Goal: Task Accomplishment & Management: Manage account settings

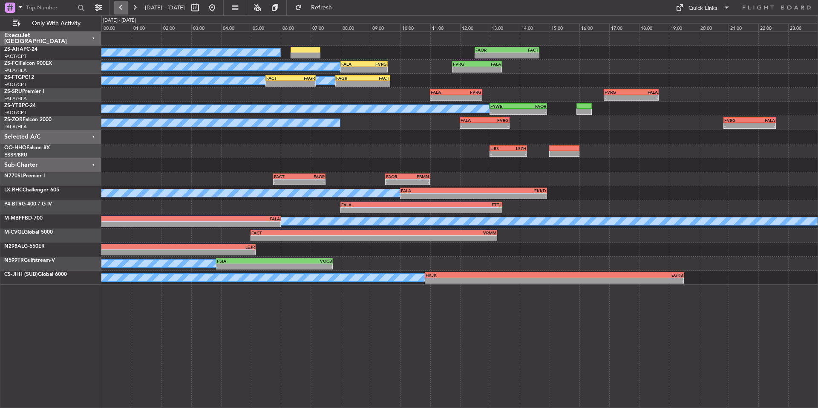
click at [120, 7] on button at bounding box center [121, 8] width 14 height 14
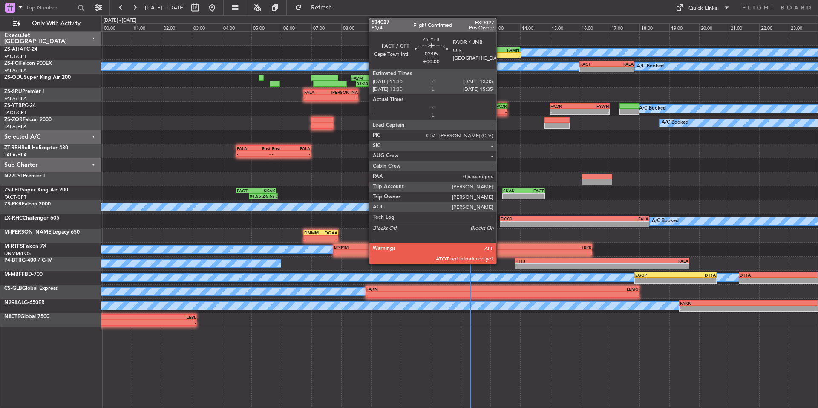
click at [500, 107] on div "FAOR" at bounding box center [491, 105] width 30 height 5
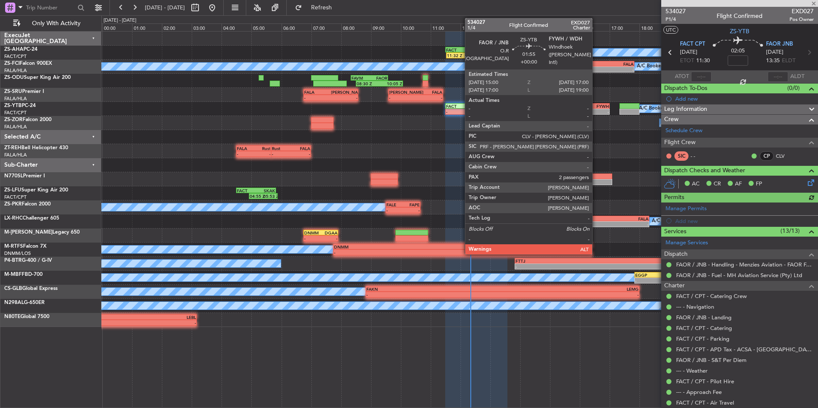
click at [596, 107] on div "FYWH" at bounding box center [593, 105] width 29 height 5
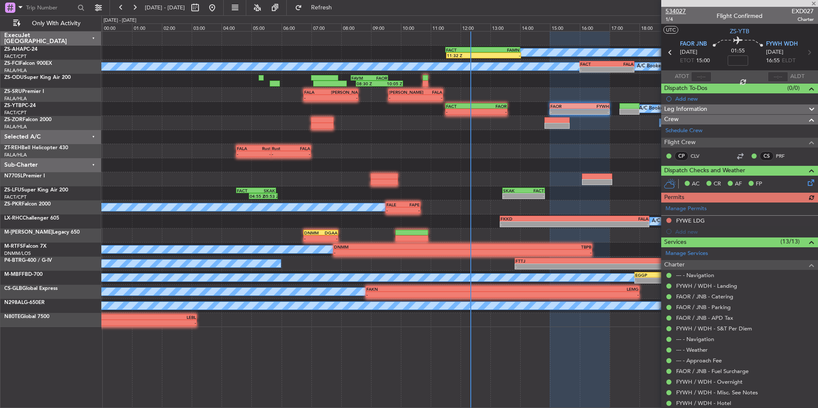
click at [678, 11] on span "534027" at bounding box center [675, 11] width 20 height 9
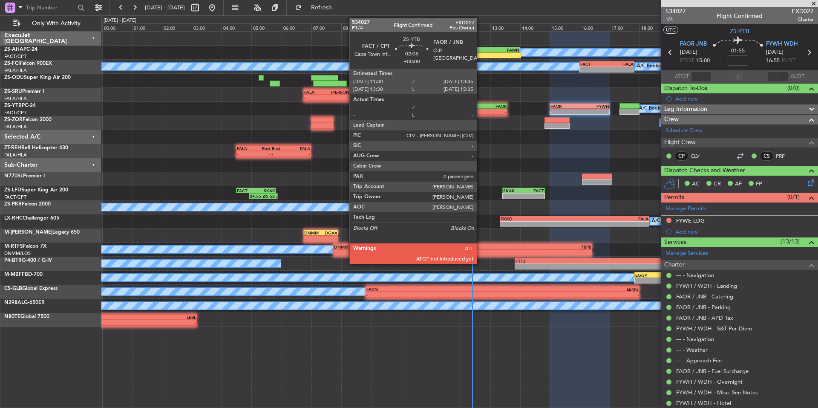
click at [486, 112] on div "-" at bounding box center [491, 111] width 30 height 5
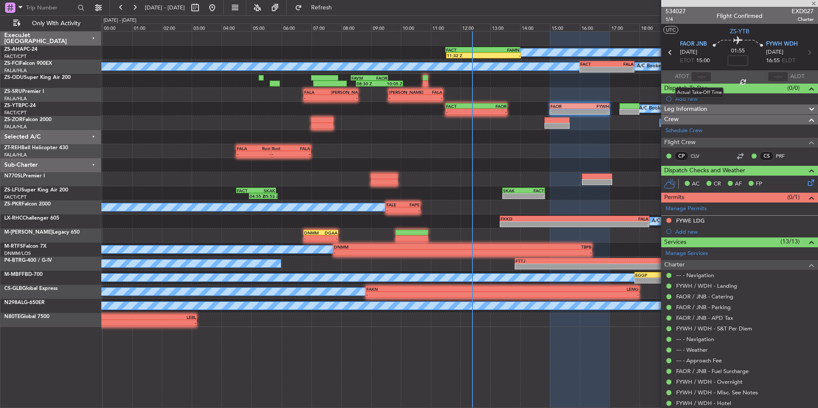
type input "0"
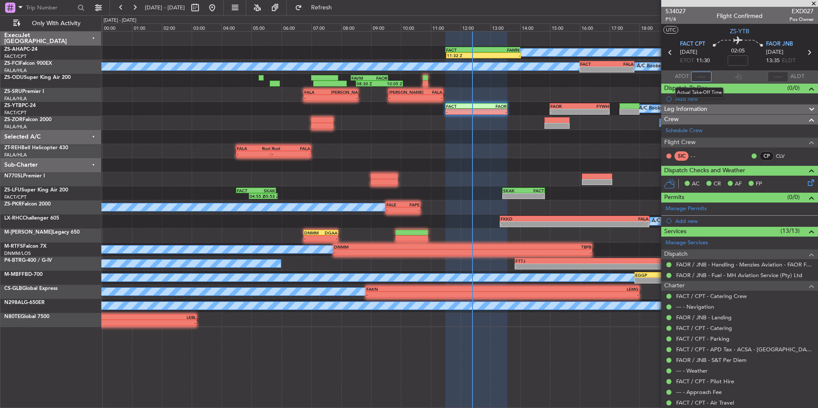
click at [703, 77] on input "text" at bounding box center [701, 77] width 20 height 10
type input "12:21"
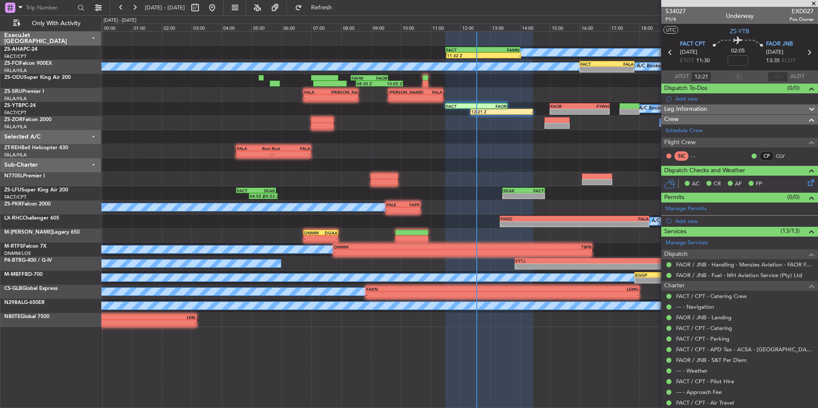
drag, startPoint x: 813, startPoint y: 3, endPoint x: 704, endPoint y: 1, distance: 109.5
click at [813, 3] on span at bounding box center [813, 4] width 9 height 8
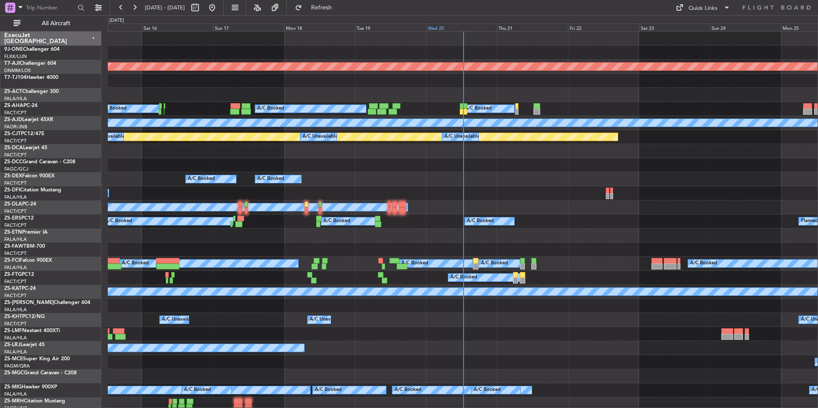
click at [453, 29] on div "Wed 20" at bounding box center [461, 27] width 71 height 8
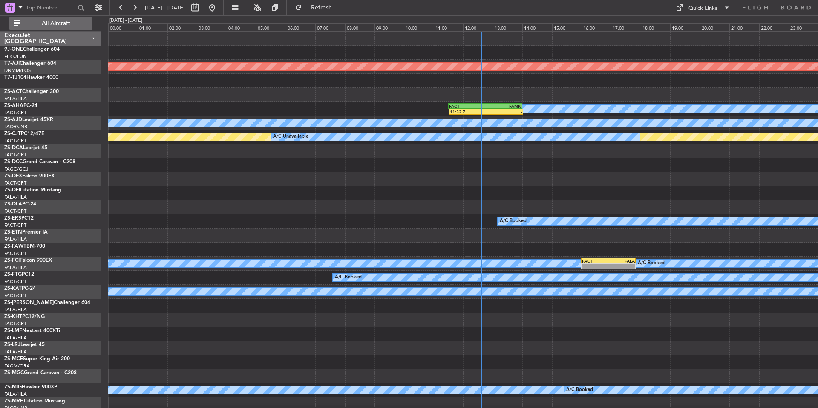
click at [84, 21] on span "All Aircraft" at bounding box center [56, 23] width 68 height 6
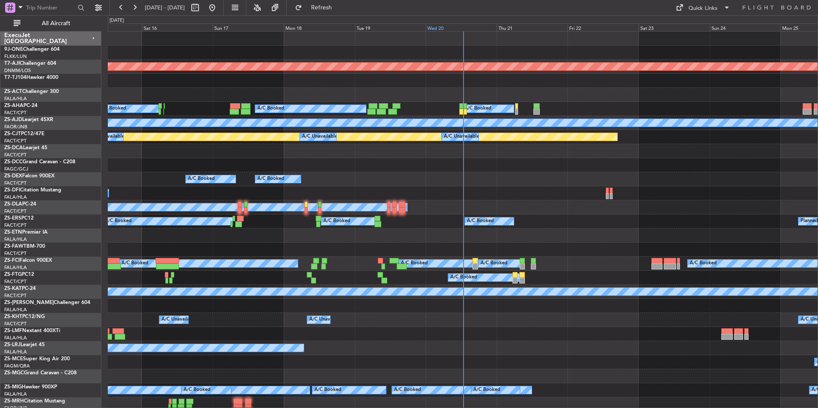
click at [451, 27] on div "Wed 20" at bounding box center [460, 27] width 71 height 8
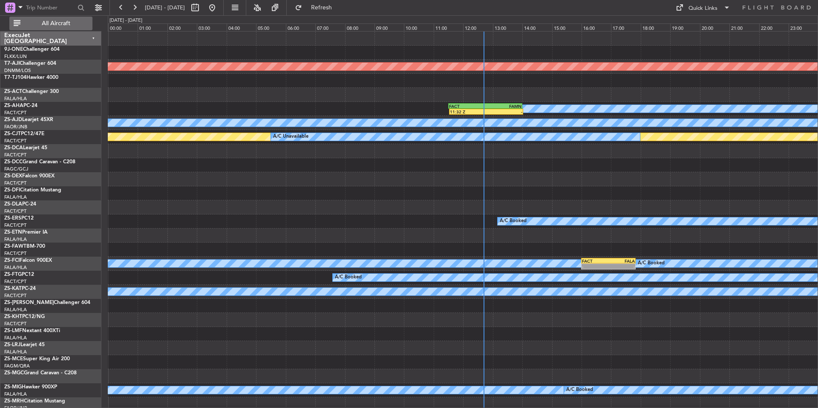
click at [77, 18] on button "All Aircraft" at bounding box center [50, 24] width 83 height 14
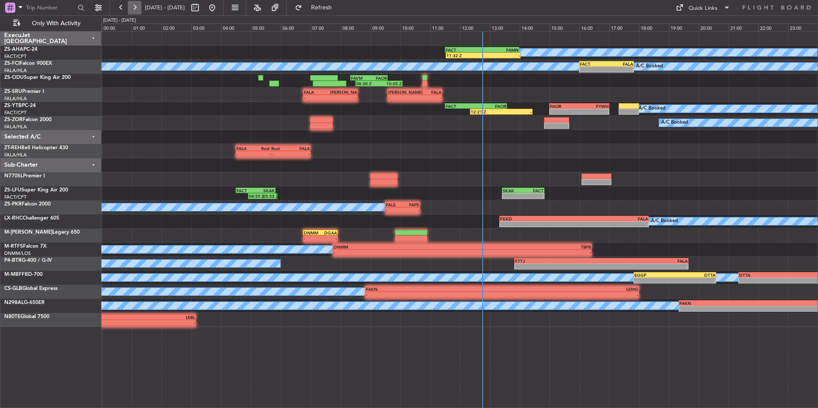
click at [136, 12] on button at bounding box center [135, 8] width 14 height 14
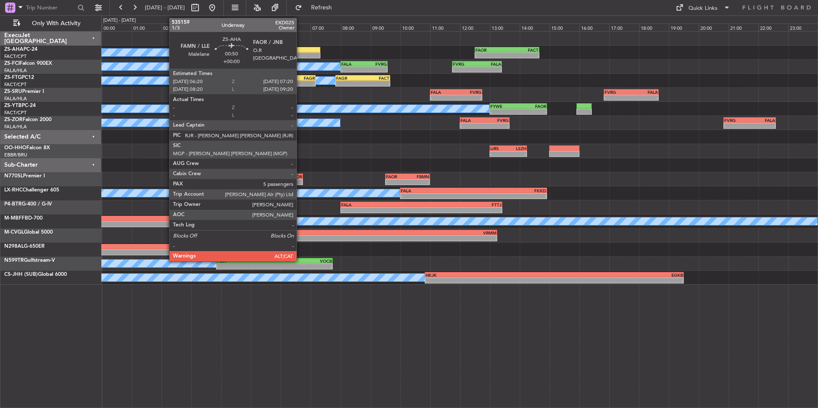
click at [300, 50] on div at bounding box center [305, 50] width 30 height 6
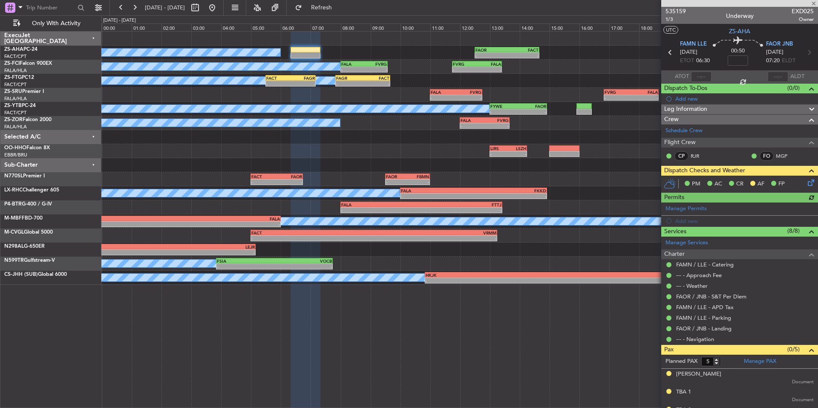
click at [806, 184] on icon at bounding box center [809, 181] width 7 height 7
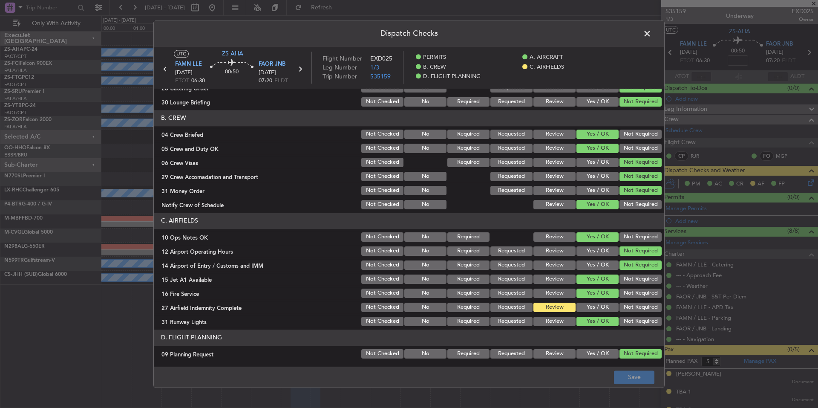
scroll to position [101, 0]
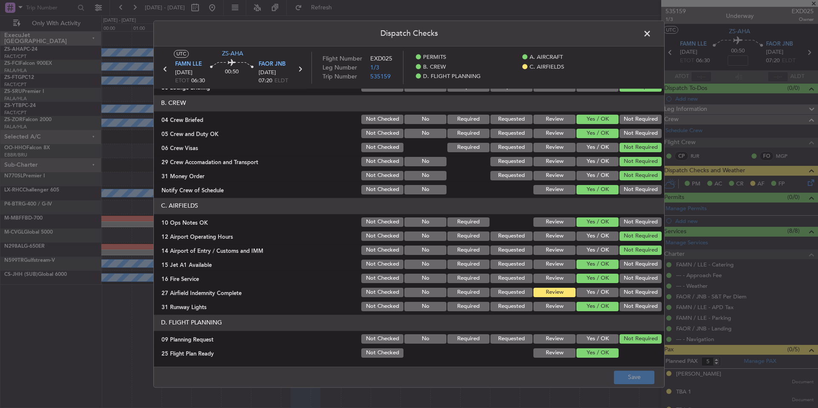
click at [651, 34] on span at bounding box center [651, 35] width 0 height 17
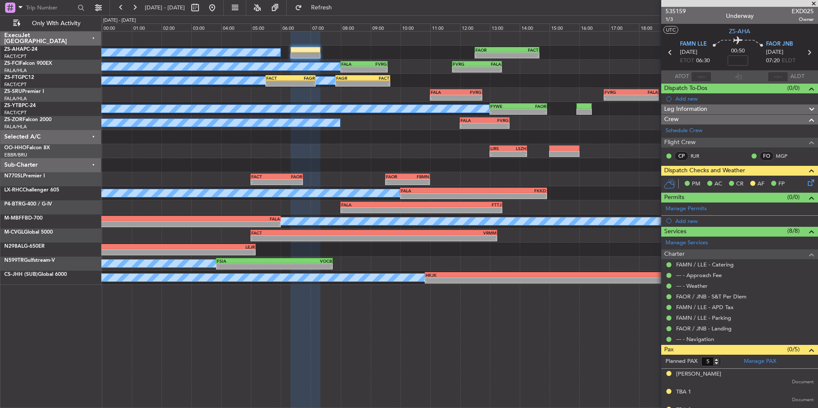
drag, startPoint x: 815, startPoint y: 0, endPoint x: 383, endPoint y: 68, distance: 437.0
click at [815, 0] on span at bounding box center [813, 4] width 9 height 8
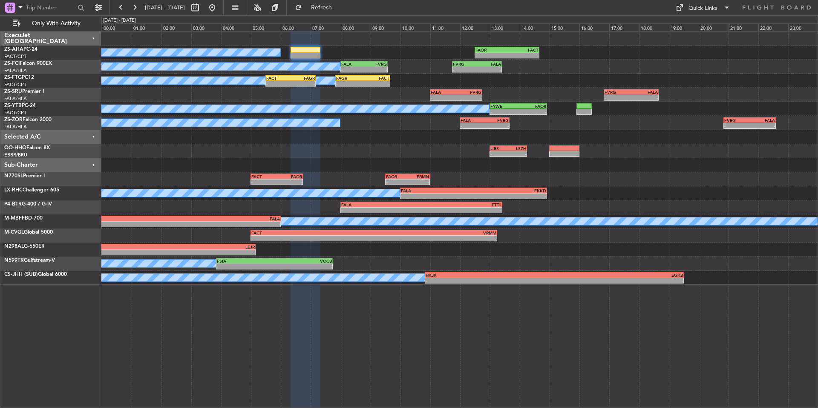
type input "0"
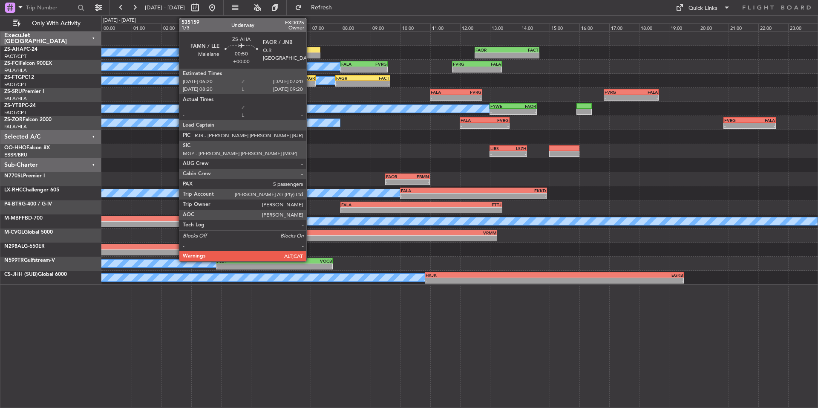
click at [310, 49] on div at bounding box center [305, 50] width 30 height 6
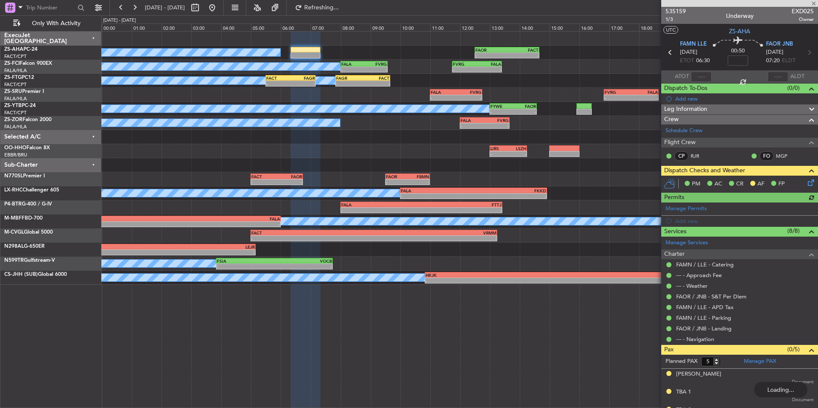
click at [806, 181] on icon at bounding box center [809, 181] width 7 height 7
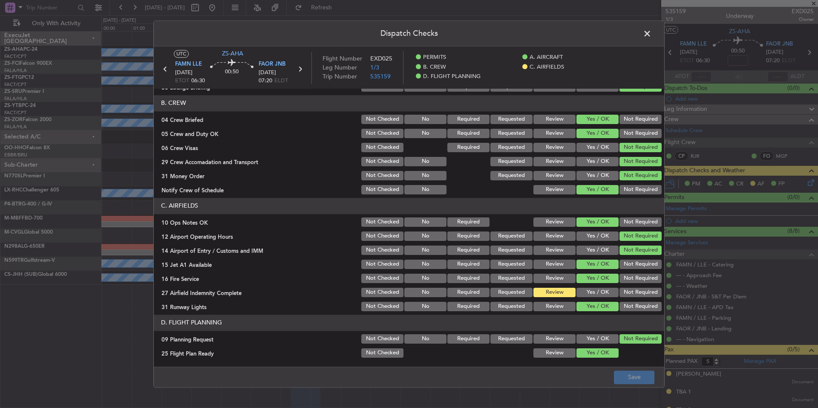
click at [598, 289] on button "Yes / OK" at bounding box center [597, 291] width 42 height 9
click at [634, 378] on button "Save" at bounding box center [634, 377] width 40 height 14
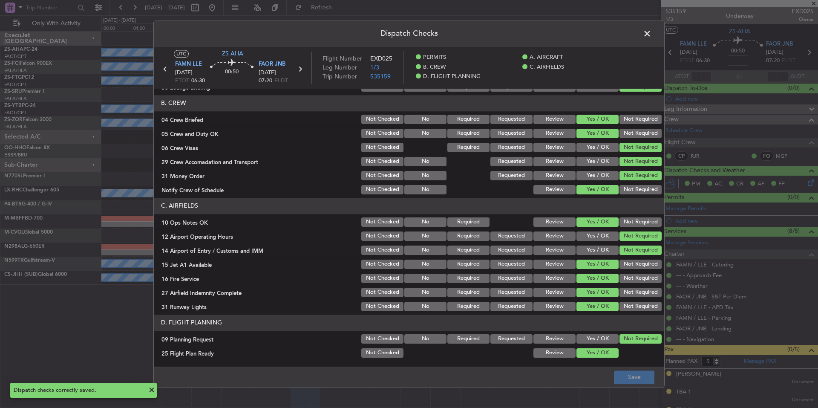
click at [651, 33] on span at bounding box center [651, 35] width 0 height 17
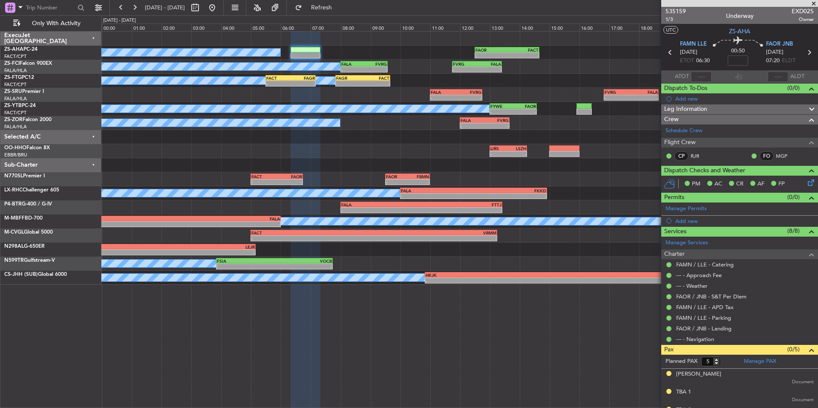
click at [110, 3] on fb-range-datepicker "21 Aug 2025 - 22 Aug 2025" at bounding box center [166, 7] width 114 height 15
click at [114, 3] on button at bounding box center [121, 8] width 14 height 14
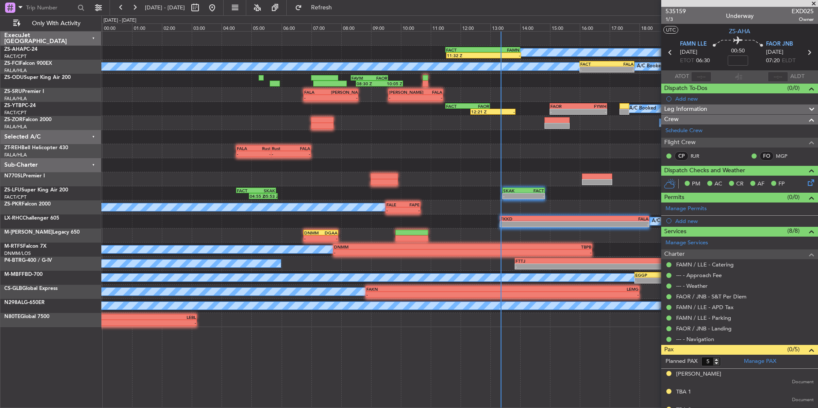
click at [813, 2] on span at bounding box center [813, 4] width 9 height 8
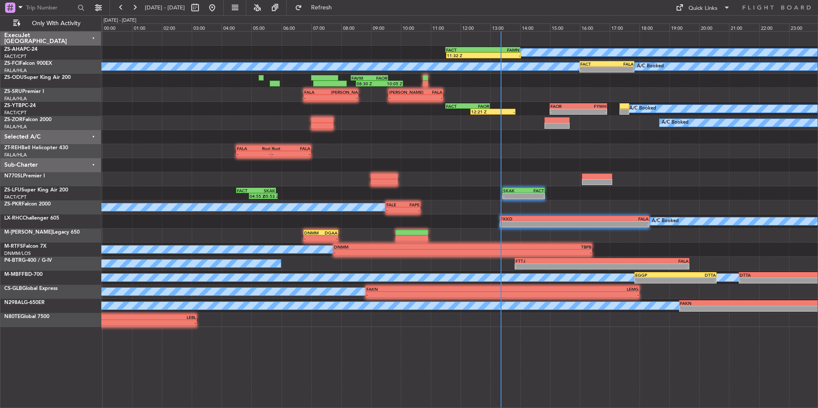
type input "0"
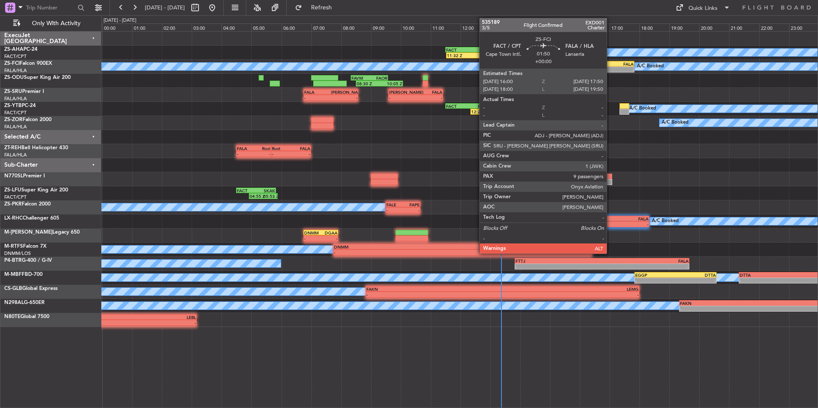
click at [610, 70] on div "-" at bounding box center [620, 69] width 26 height 5
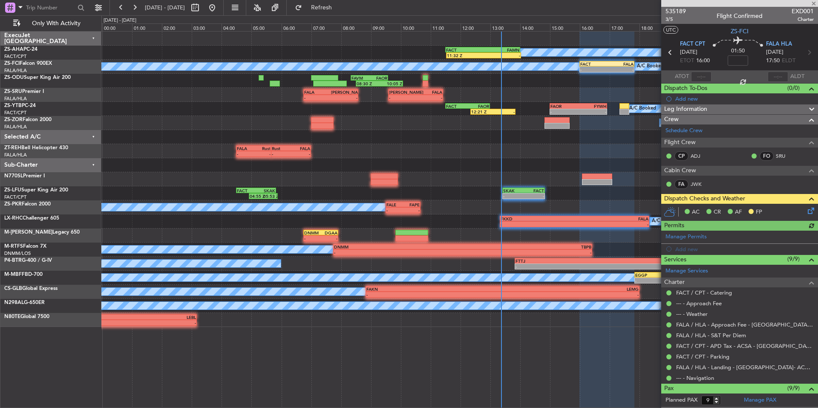
click at [806, 209] on icon at bounding box center [809, 209] width 7 height 7
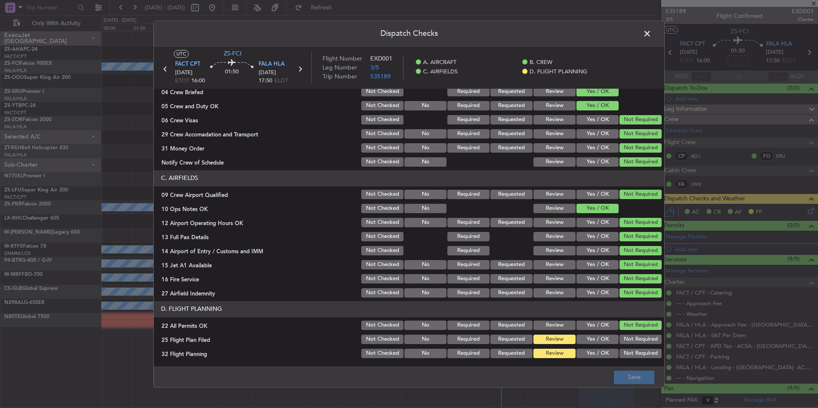
scroll to position [110, 0]
click at [595, 348] on button "Yes / OK" at bounding box center [597, 352] width 42 height 9
click at [595, 342] on button "Yes / OK" at bounding box center [597, 338] width 42 height 9
click at [622, 375] on button "Save" at bounding box center [634, 377] width 40 height 14
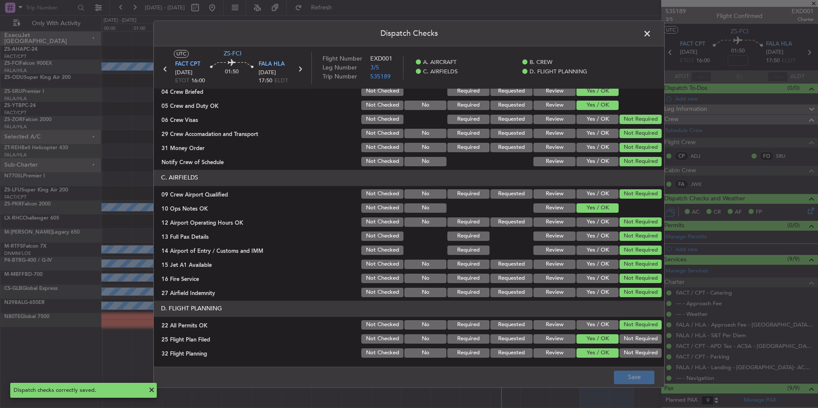
click at [651, 31] on span at bounding box center [651, 35] width 0 height 17
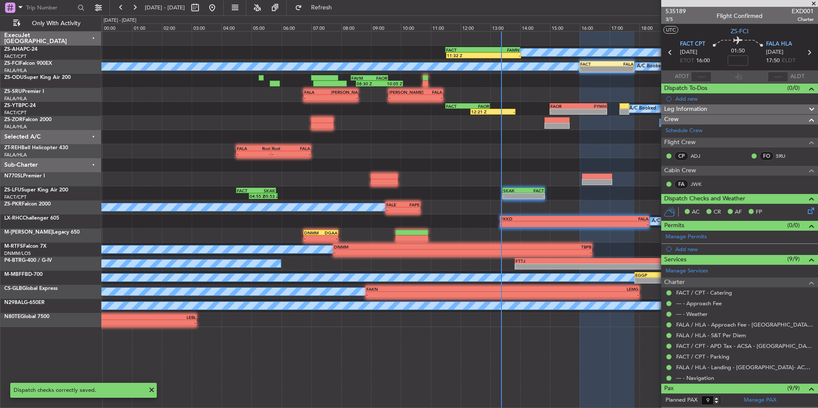
click at [813, 0] on span at bounding box center [813, 4] width 9 height 8
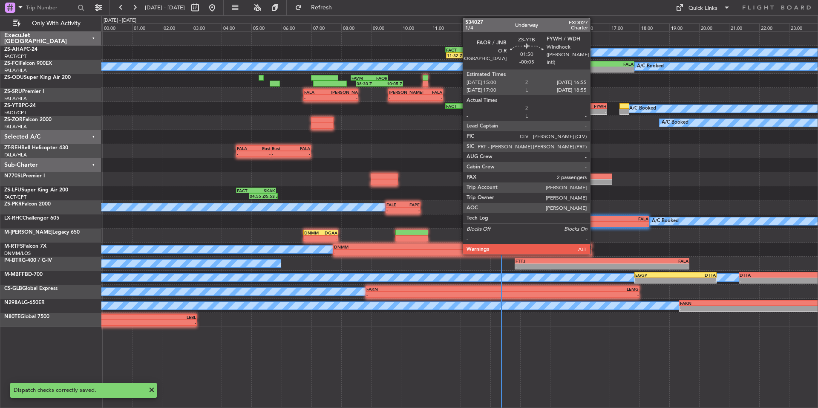
click at [593, 105] on div "FYWH" at bounding box center [592, 105] width 28 height 5
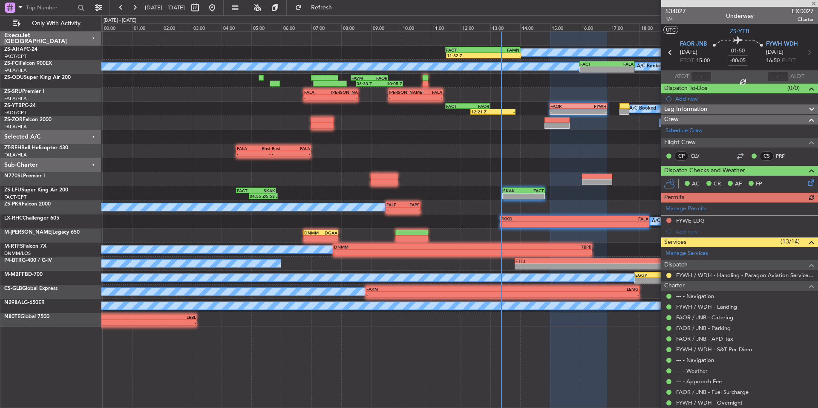
click at [668, 220] on div "Manage Permits FYWE LDG Add new" at bounding box center [739, 219] width 157 height 34
click at [668, 218] on button at bounding box center [668, 220] width 5 height 5
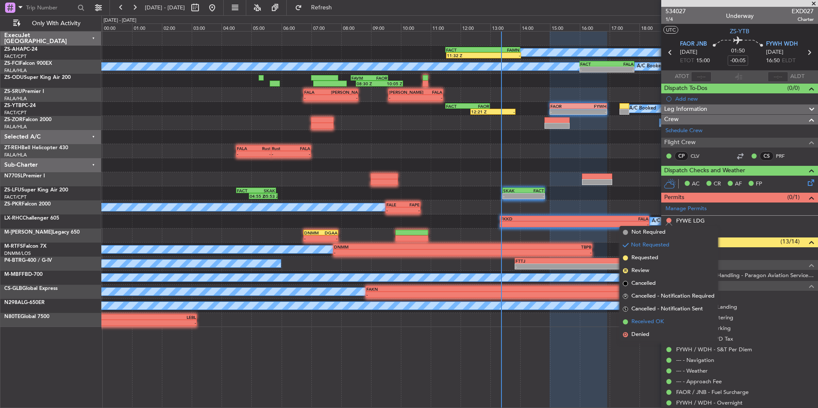
click at [655, 324] on span "Received OK" at bounding box center [647, 321] width 32 height 9
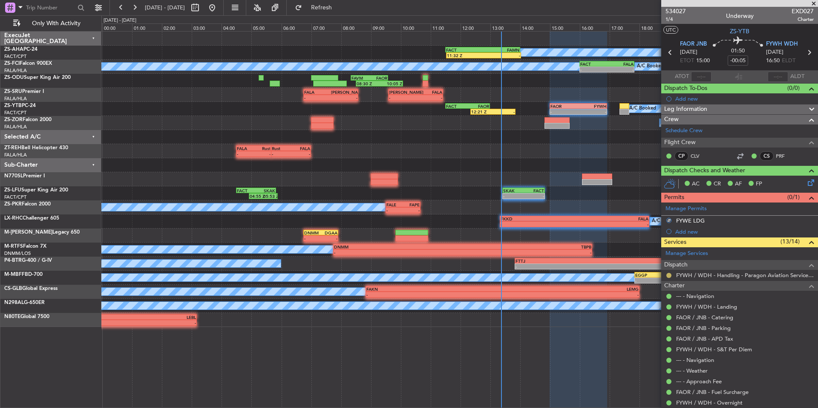
click at [670, 274] on button at bounding box center [668, 275] width 5 height 5
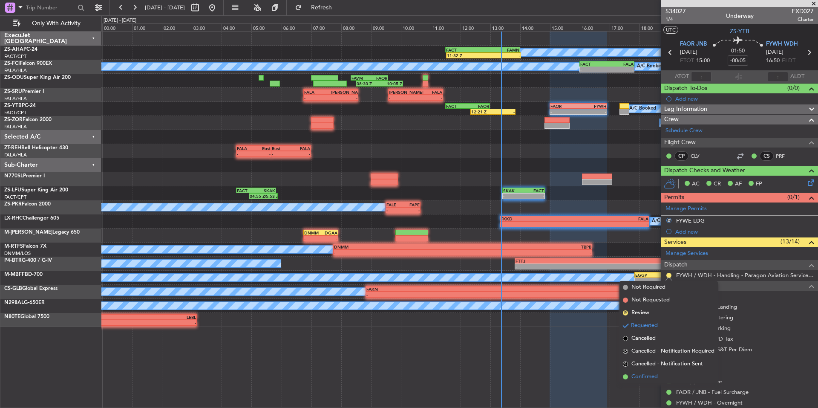
click at [652, 376] on span "Confirmed" at bounding box center [644, 376] width 26 height 9
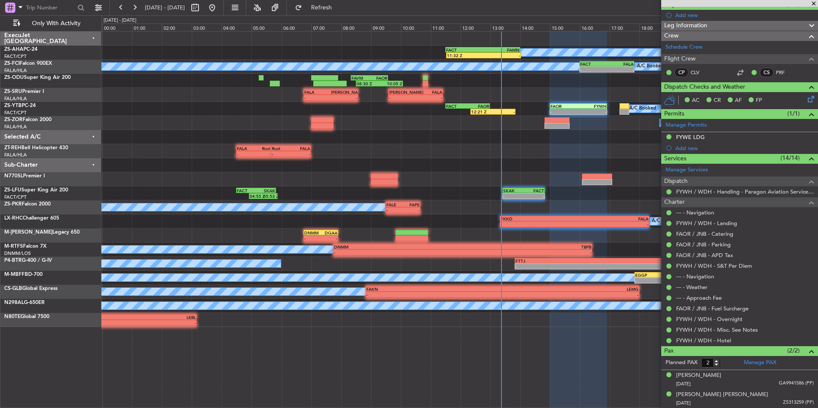
scroll to position [0, 0]
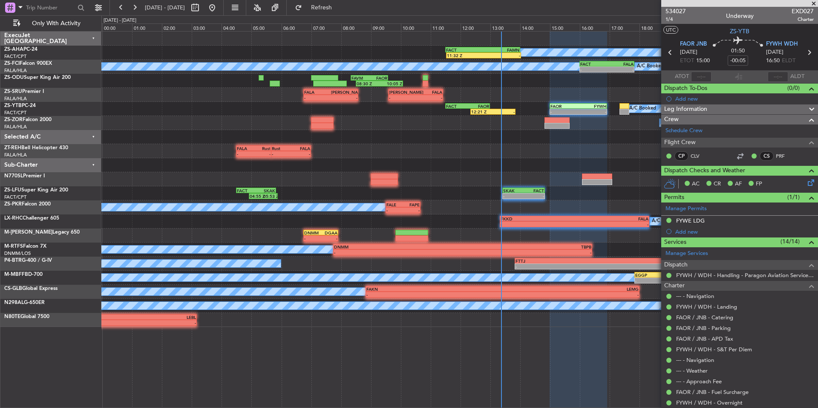
click at [813, 0] on span at bounding box center [813, 4] width 9 height 8
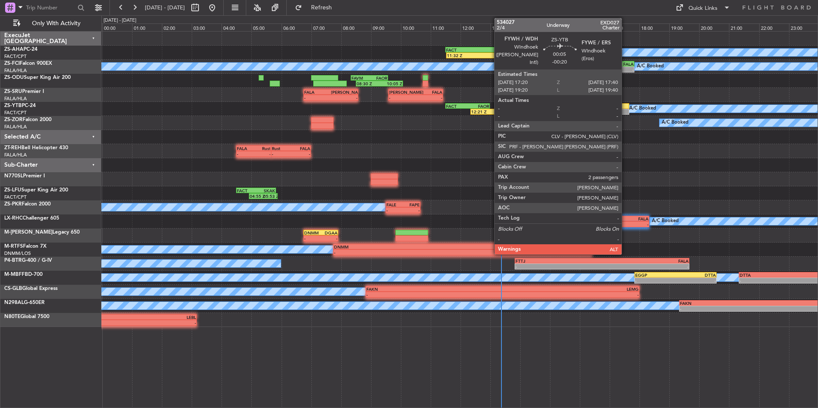
click at [625, 108] on div at bounding box center [624, 106] width 10 height 6
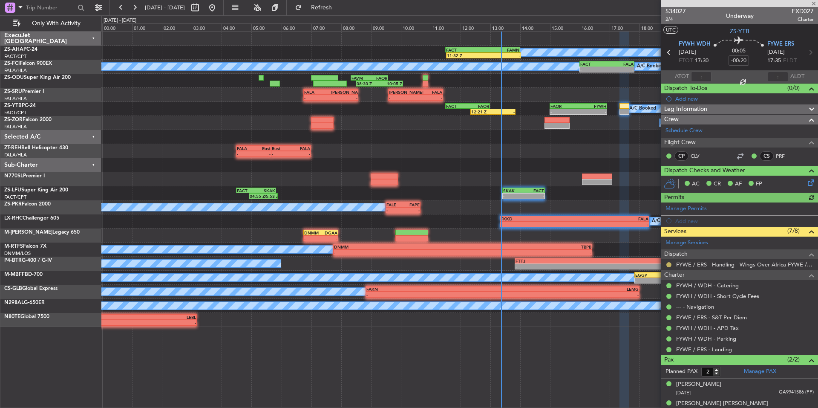
click at [667, 264] on button at bounding box center [668, 264] width 5 height 5
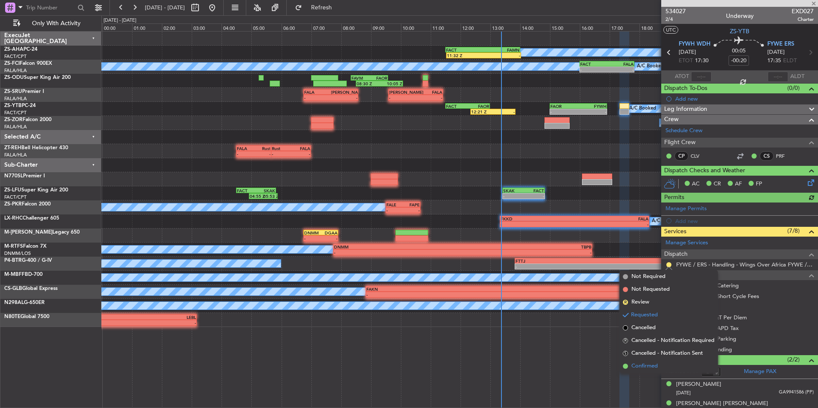
click at [644, 366] on span "Confirmed" at bounding box center [644, 366] width 26 height 9
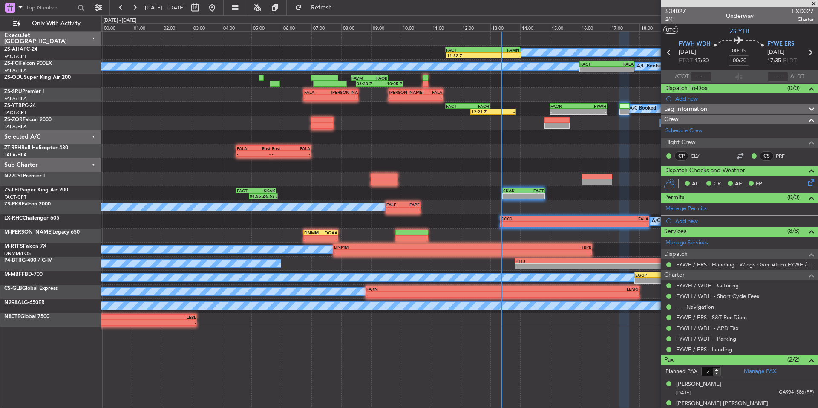
click at [811, 3] on span at bounding box center [813, 4] width 9 height 8
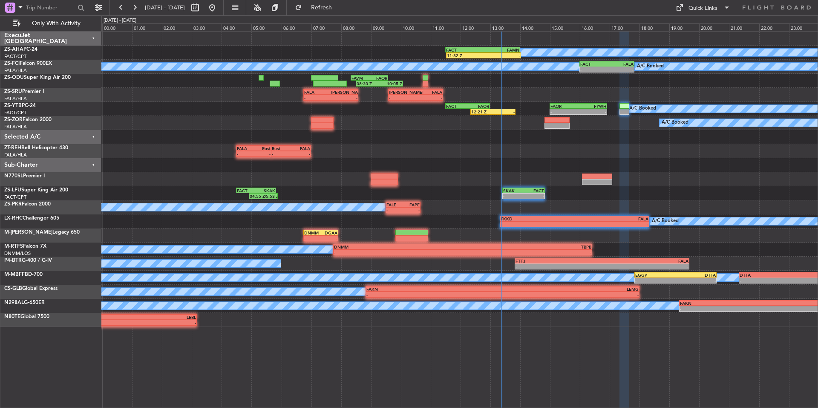
type input "0"
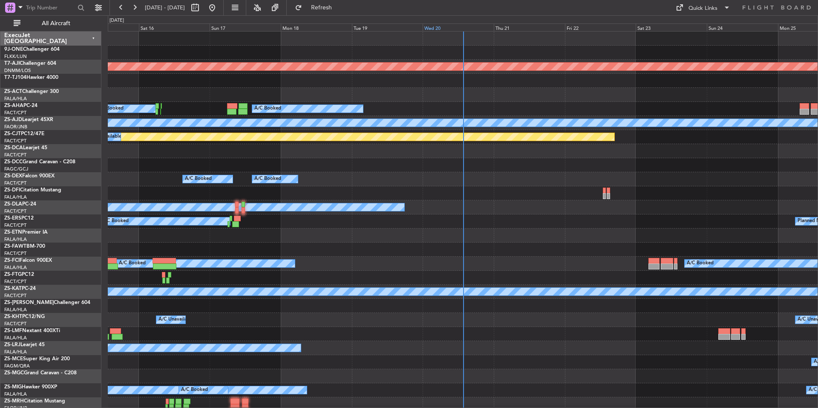
click at [453, 28] on div "Wed 20" at bounding box center [457, 27] width 71 height 8
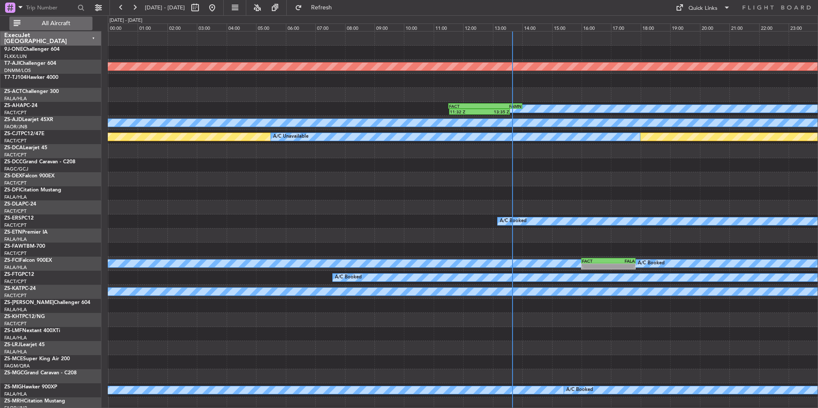
click at [79, 20] on span "All Aircraft" at bounding box center [56, 23] width 68 height 6
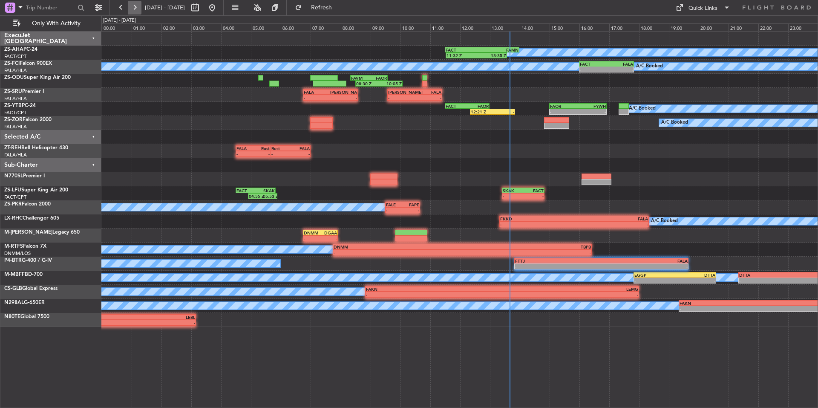
click at [136, 5] on button at bounding box center [135, 8] width 14 height 14
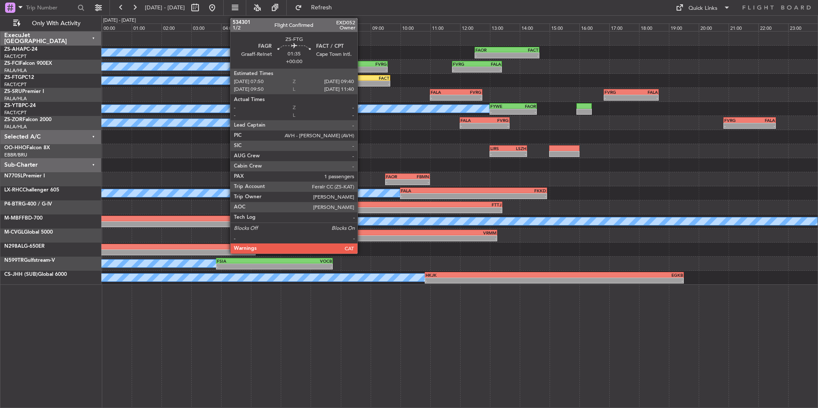
click at [361, 83] on div "-" at bounding box center [349, 83] width 26 height 5
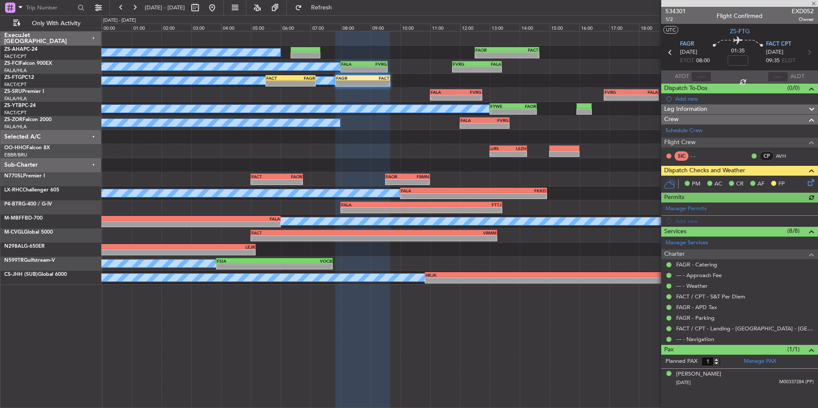
click at [810, 184] on icon at bounding box center [809, 181] width 7 height 7
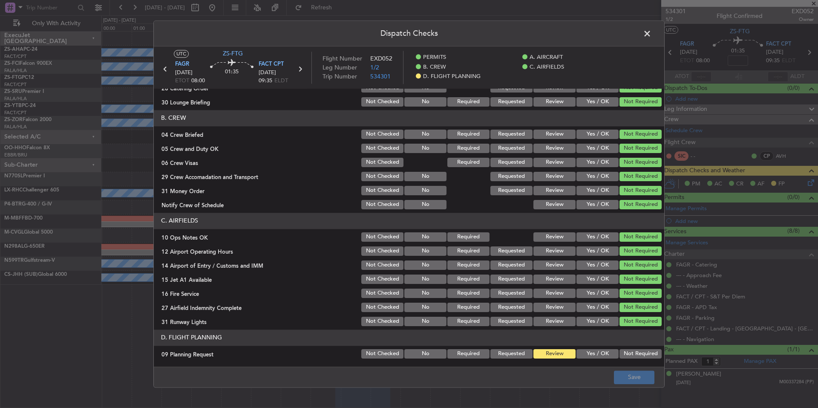
scroll to position [101, 0]
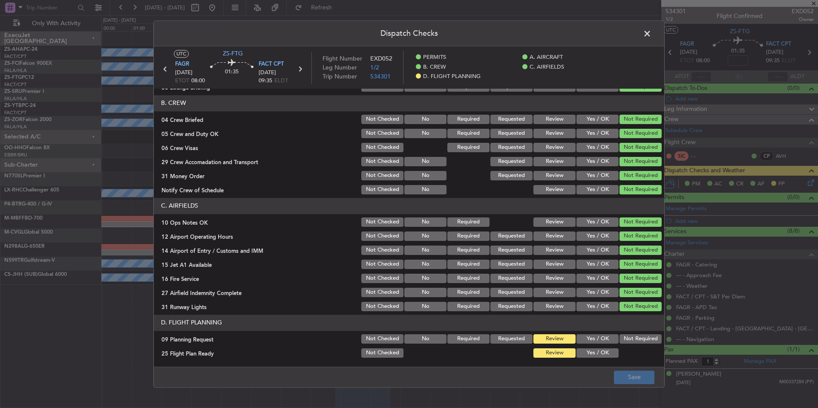
click at [592, 342] on button "Yes / OK" at bounding box center [597, 338] width 42 height 9
click at [595, 349] on button "Yes / OK" at bounding box center [597, 352] width 42 height 9
click at [647, 381] on button "Save" at bounding box center [634, 377] width 40 height 14
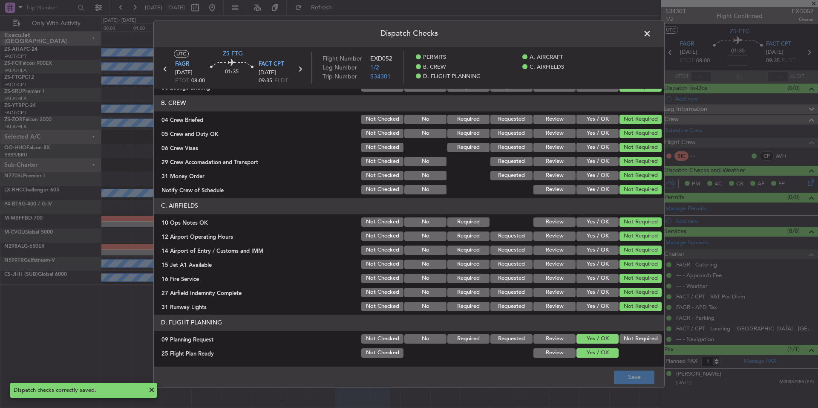
click at [651, 32] on span at bounding box center [651, 35] width 0 height 17
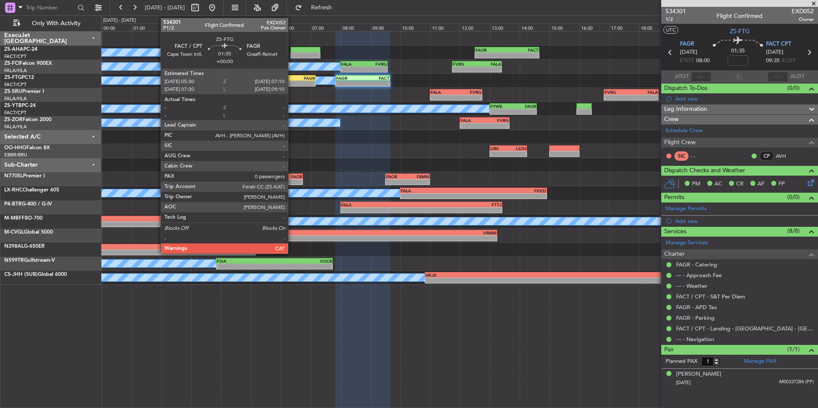
click at [292, 82] on div "-" at bounding box center [302, 83] width 24 height 5
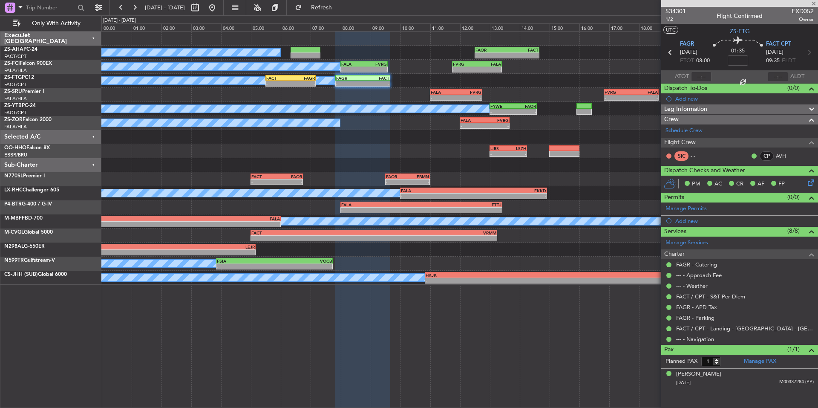
type input "0"
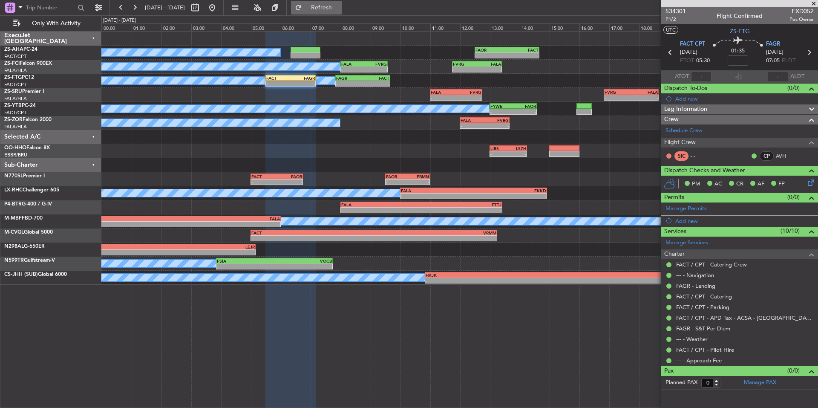
click at [339, 7] on span "Refresh" at bounding box center [322, 8] width 36 height 6
click at [120, 10] on button at bounding box center [121, 8] width 14 height 14
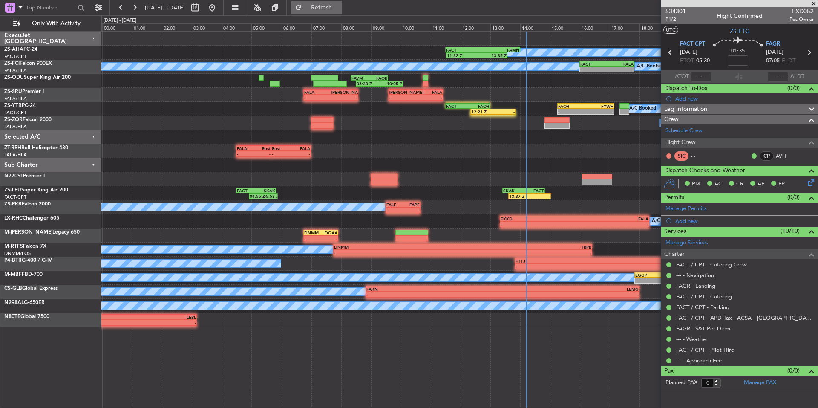
click at [339, 9] on span "Refresh" at bounding box center [322, 8] width 36 height 6
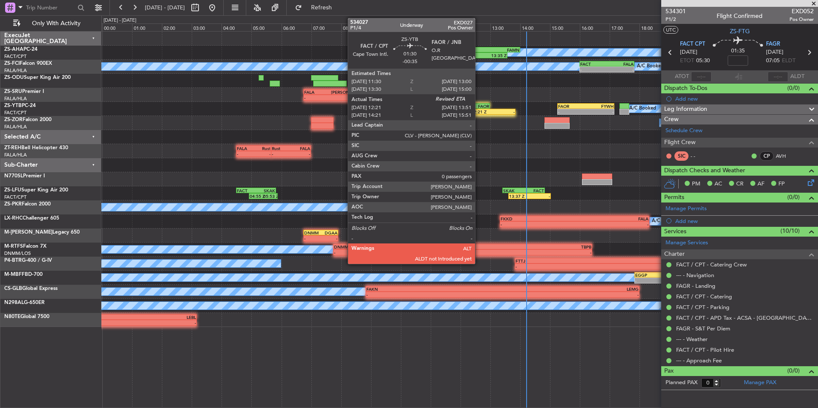
click at [479, 112] on div "12:21 Z" at bounding box center [482, 111] width 22 height 5
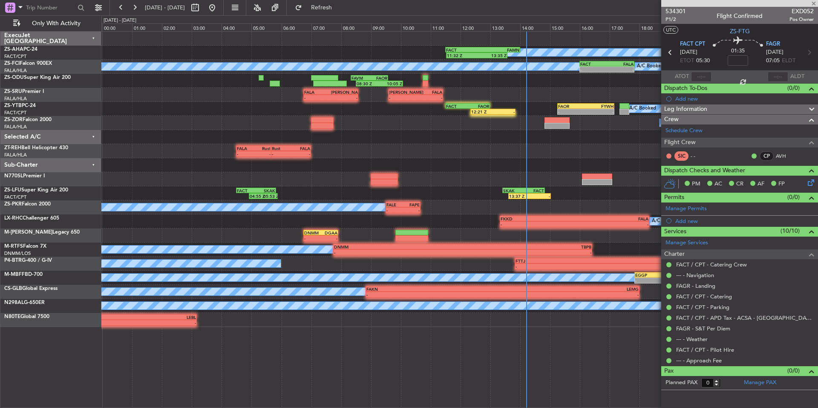
type input "-00:35"
type input "12:21"
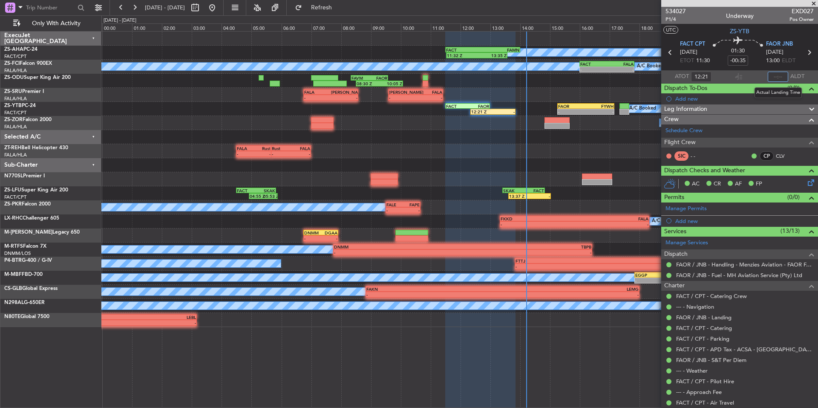
click at [778, 78] on input "text" at bounding box center [777, 77] width 20 height 10
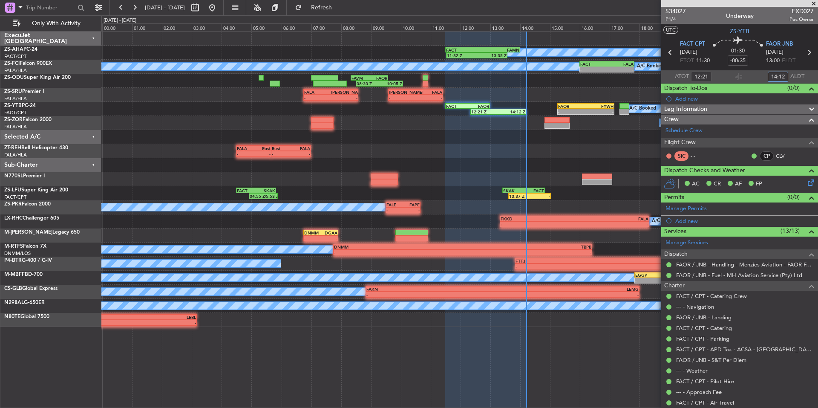
type input "14:12"
drag, startPoint x: 813, startPoint y: 4, endPoint x: 684, endPoint y: 73, distance: 146.1
click at [813, 4] on span at bounding box center [813, 4] width 9 height 8
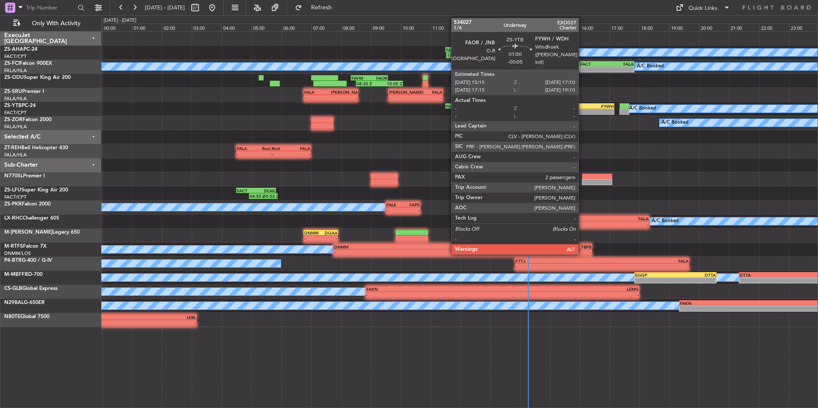
click at [582, 108] on div "FAOR" at bounding box center [572, 105] width 28 height 5
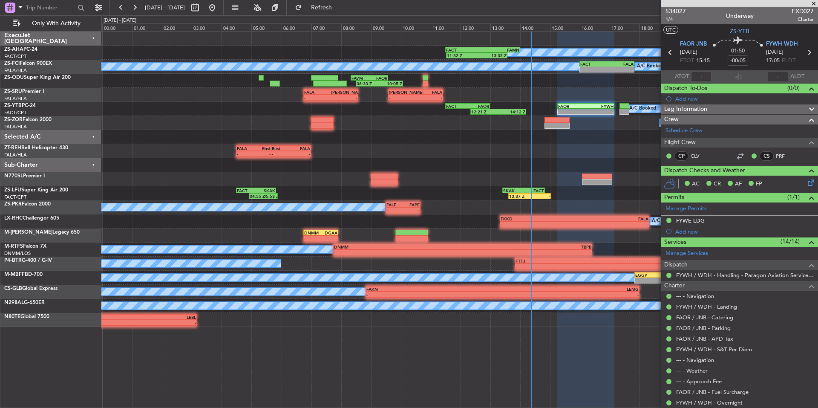
drag, startPoint x: 811, startPoint y: 2, endPoint x: 579, endPoint y: 80, distance: 245.0
click at [811, 2] on span at bounding box center [813, 4] width 9 height 8
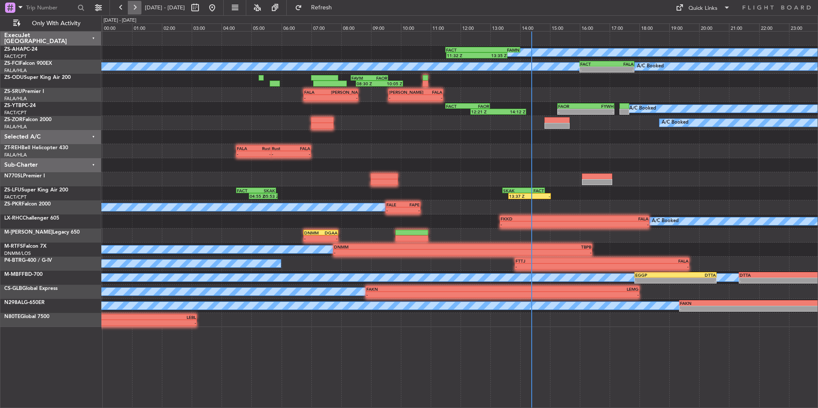
click at [136, 9] on button at bounding box center [135, 8] width 14 height 14
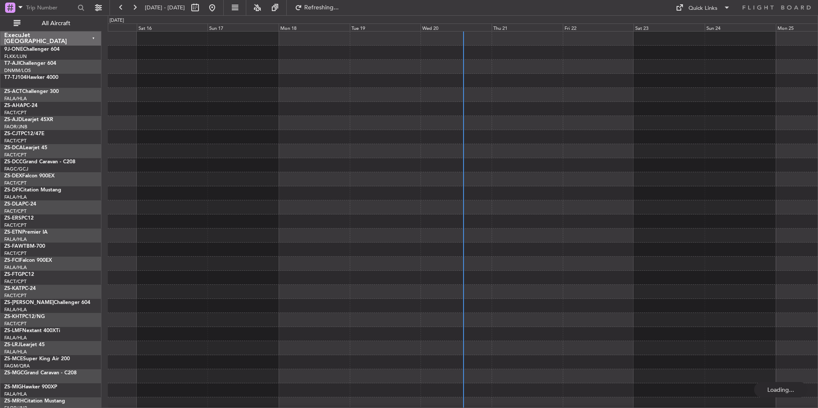
click at [450, 29] on div "Wed 20" at bounding box center [455, 27] width 71 height 8
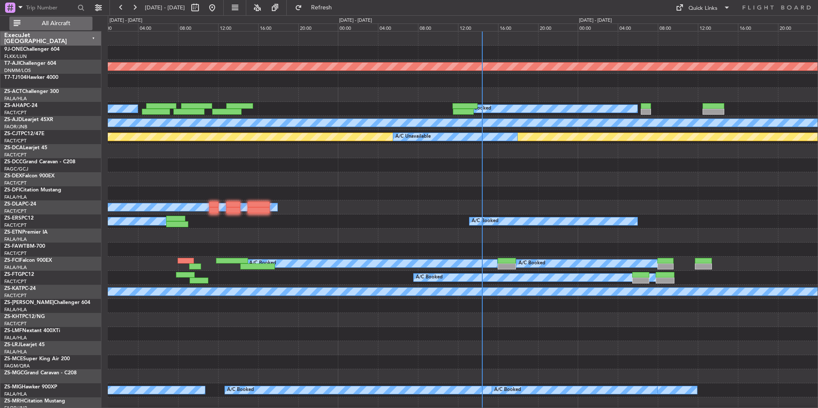
click at [27, 21] on span "All Aircraft" at bounding box center [56, 23] width 68 height 6
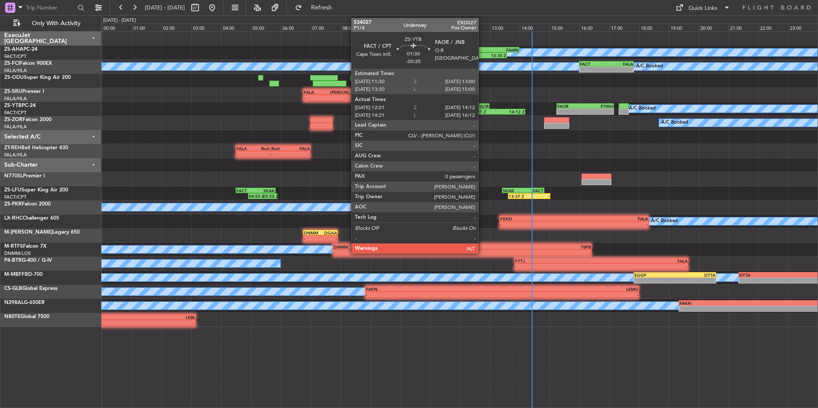
click at [482, 107] on div "FAOR" at bounding box center [478, 105] width 22 height 5
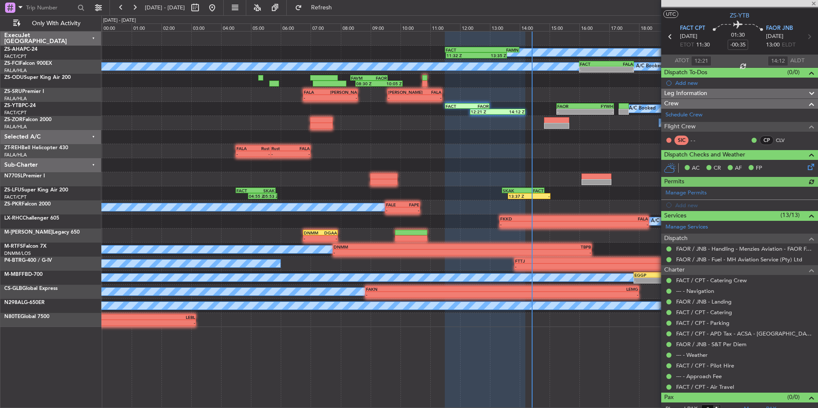
scroll to position [24, 0]
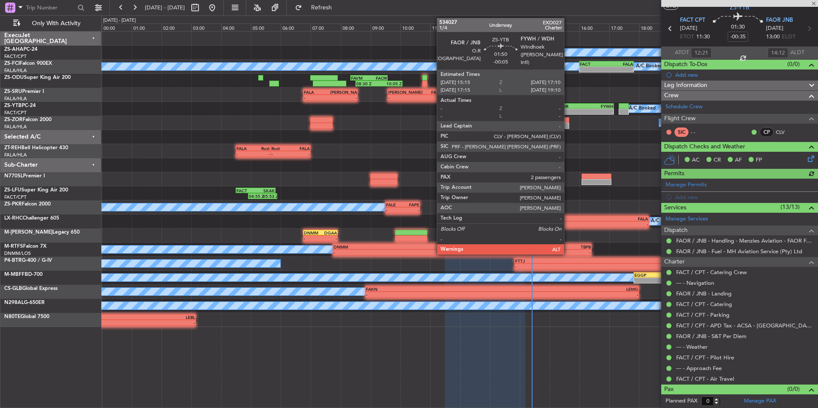
click at [572, 107] on div "FAOR" at bounding box center [571, 105] width 28 height 5
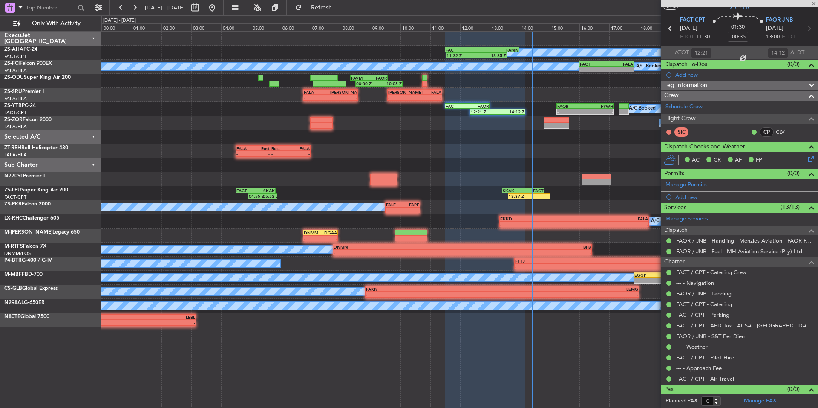
type input "-00:05"
type input "2"
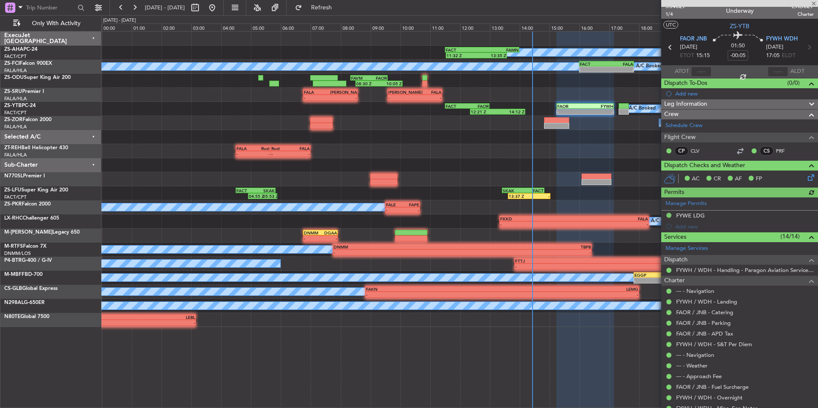
scroll to position [83, 0]
